Goal: Find specific page/section

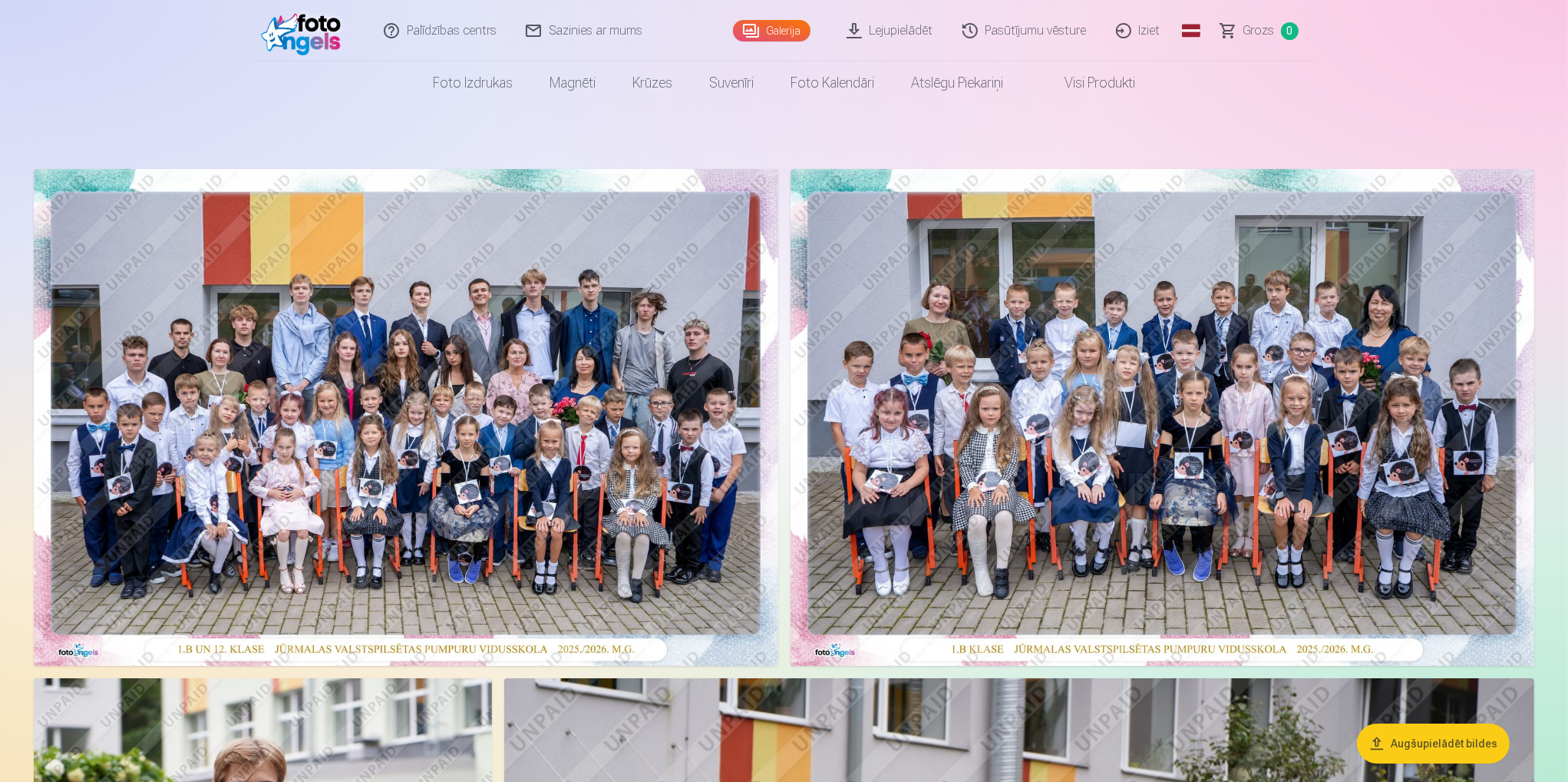
click at [574, 366] on img at bounding box center [406, 417] width 744 height 497
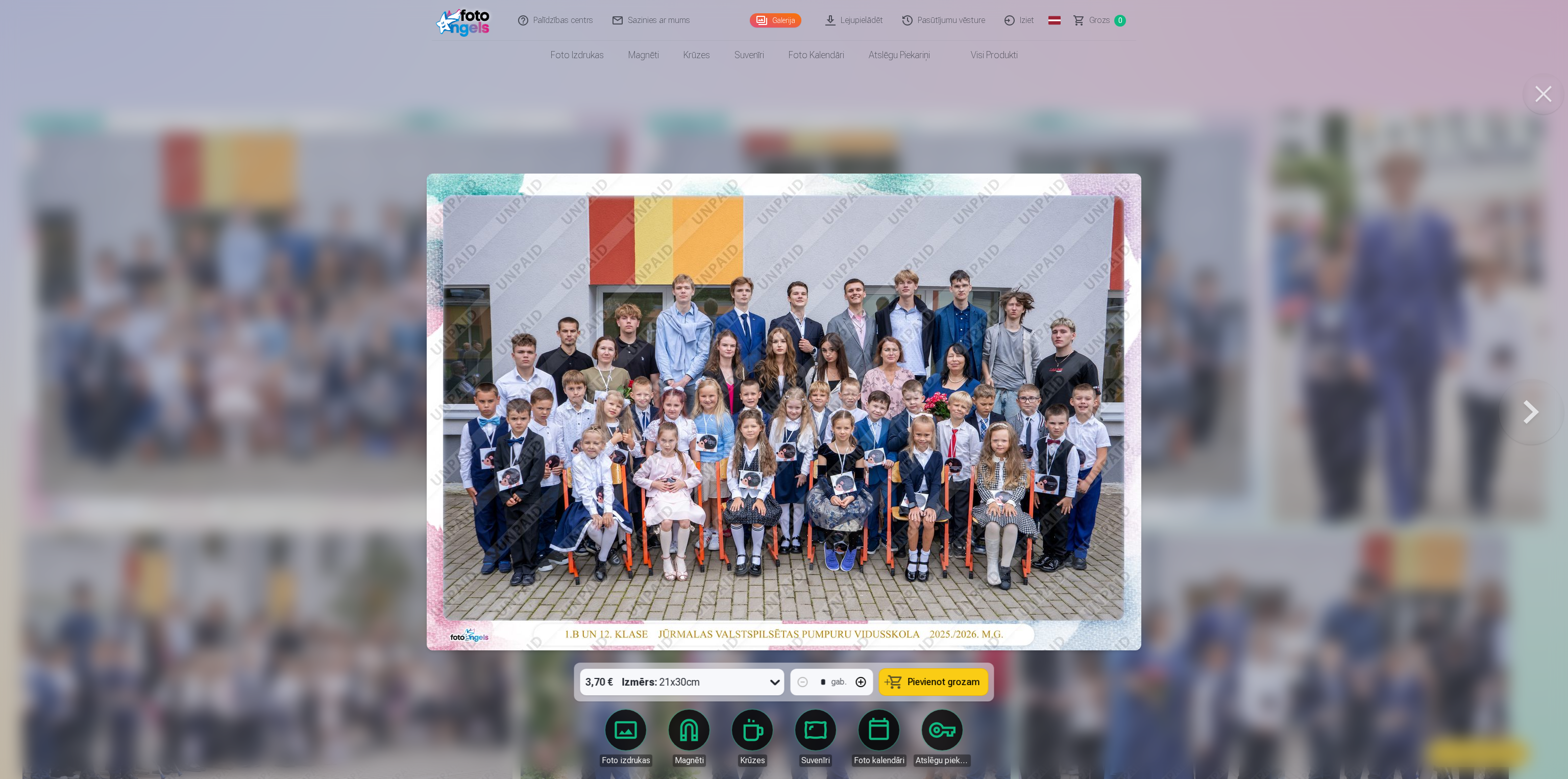
drag, startPoint x: 621, startPoint y: 254, endPoint x: 933, endPoint y: 381, distance: 336.9
click at [933, 381] on img at bounding box center [784, 411] width 715 height 477
drag, startPoint x: 1386, startPoint y: 286, endPoint x: 1399, endPoint y: 274, distance: 17.7
click at [1042, 286] on div at bounding box center [784, 390] width 1568 height 779
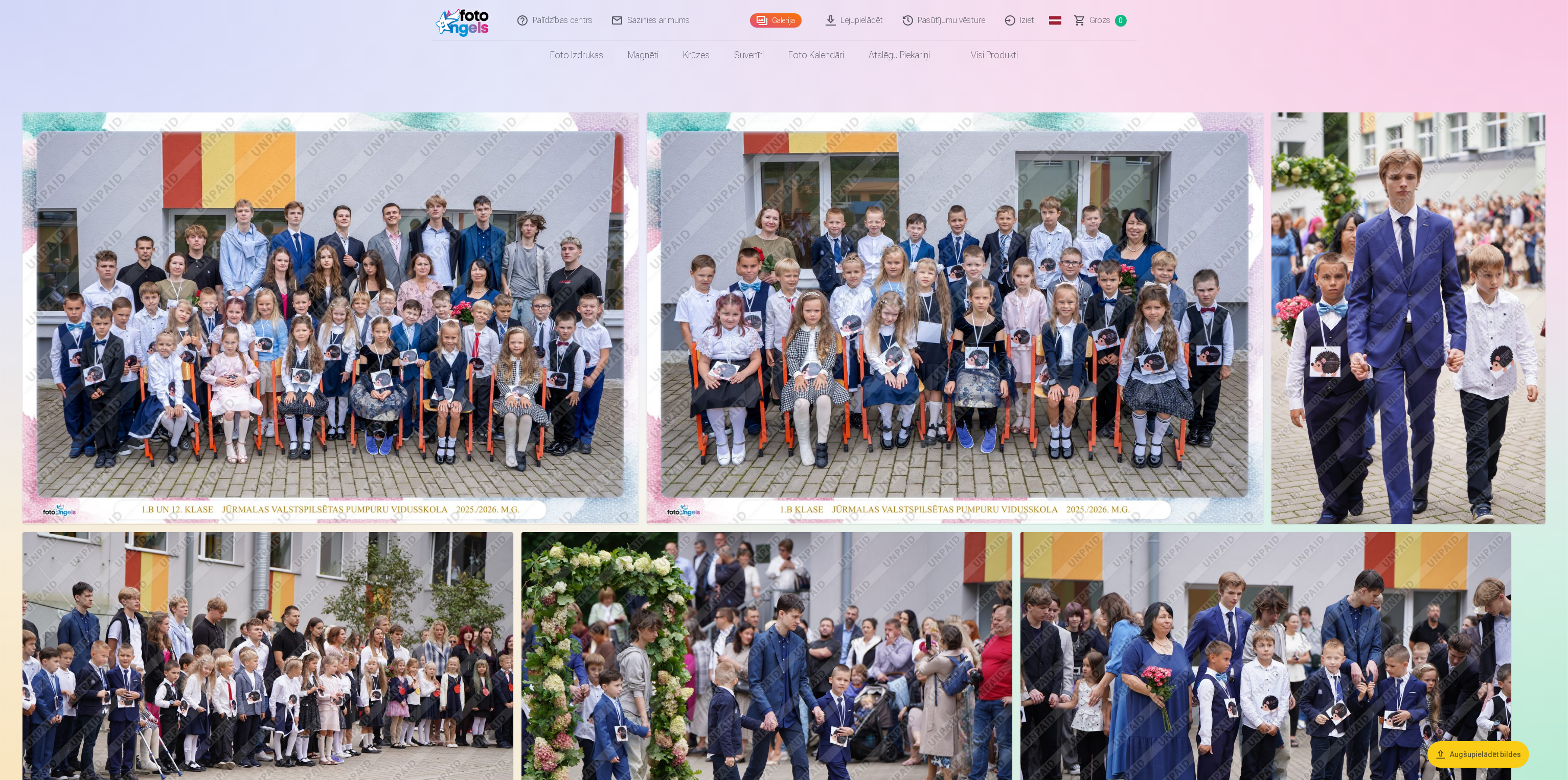
click at [540, 395] on img at bounding box center [330, 317] width 616 height 411
